Goal: Find specific page/section: Find specific page/section

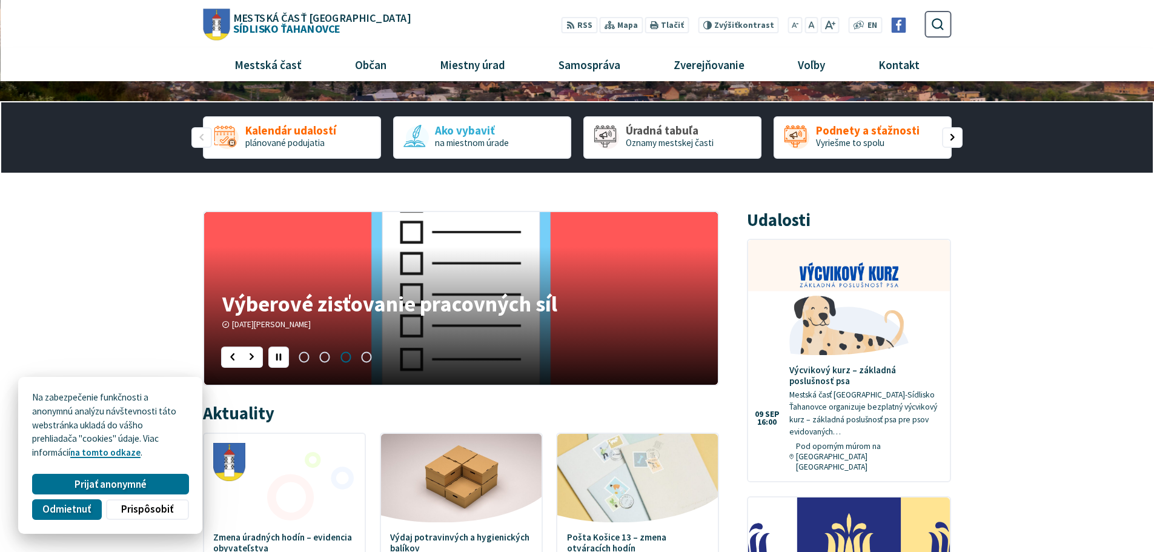
scroll to position [242, 0]
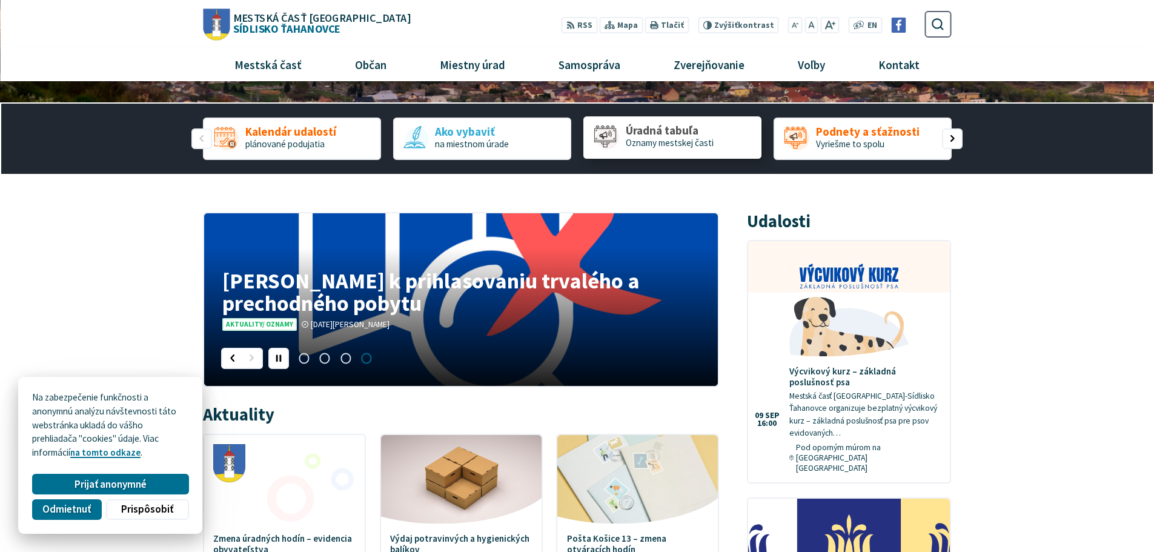
click at [663, 150] on link "Úradná tabuľa [GEOGRAPHIC_DATA] mestskej časti" at bounding box center [673, 137] width 178 height 42
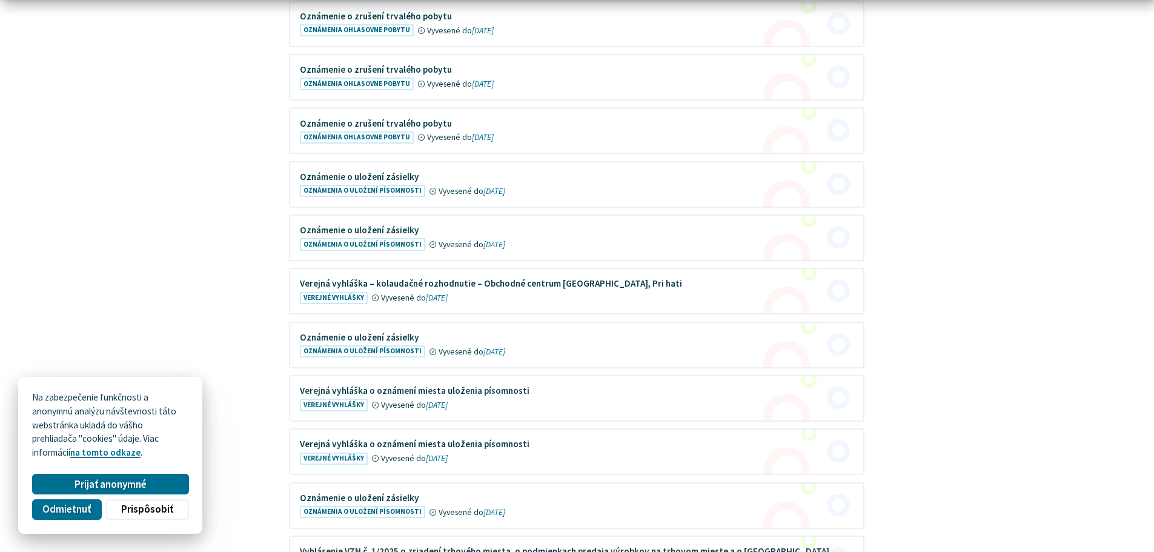
scroll to position [424, 0]
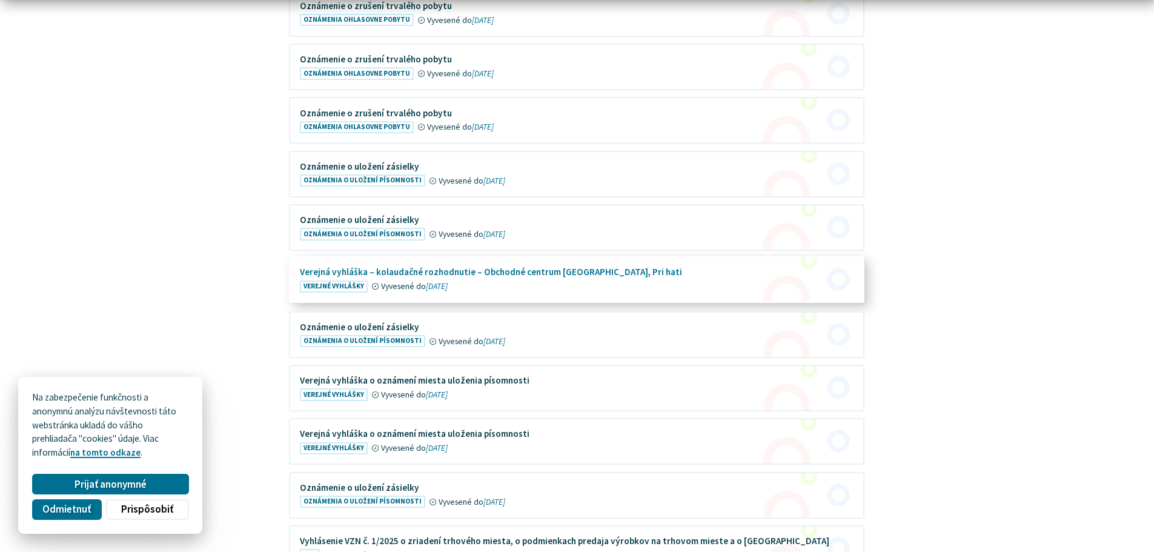
click at [434, 271] on figure at bounding box center [576, 280] width 573 height 44
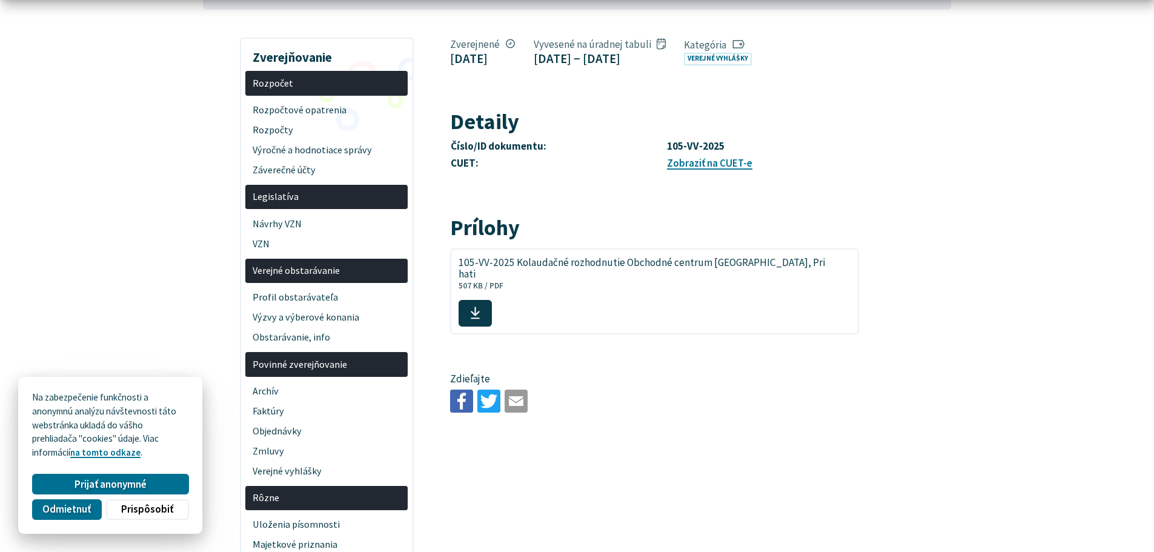
scroll to position [242, 0]
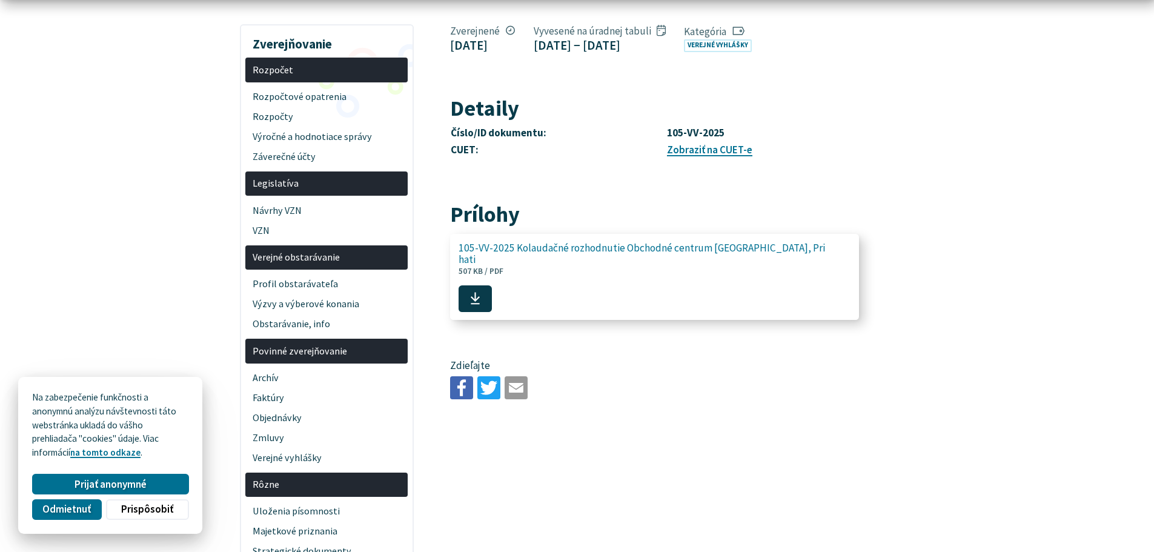
click at [654, 265] on span "105-VV-2025 Kolaudačné rozhodnutie Obchodné centrum Košice, Pri hati" at bounding box center [648, 253] width 379 height 23
